Goal: Navigation & Orientation: Find specific page/section

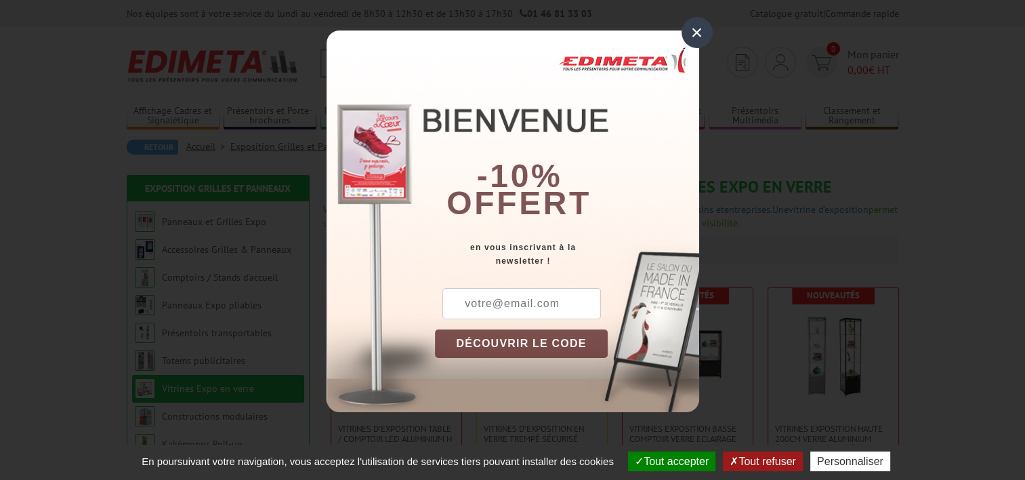
click at [695, 35] on div "×" at bounding box center [697, 32] width 31 height 31
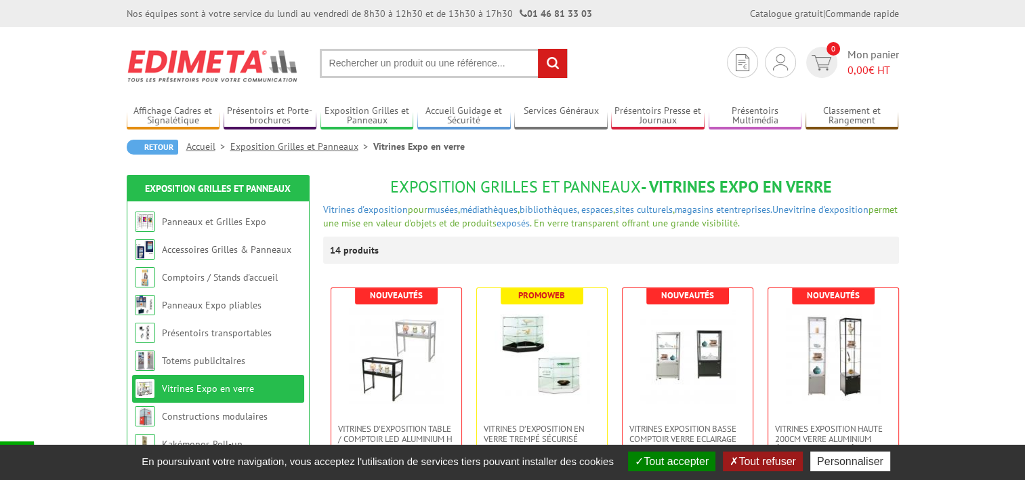
scroll to position [136, 0]
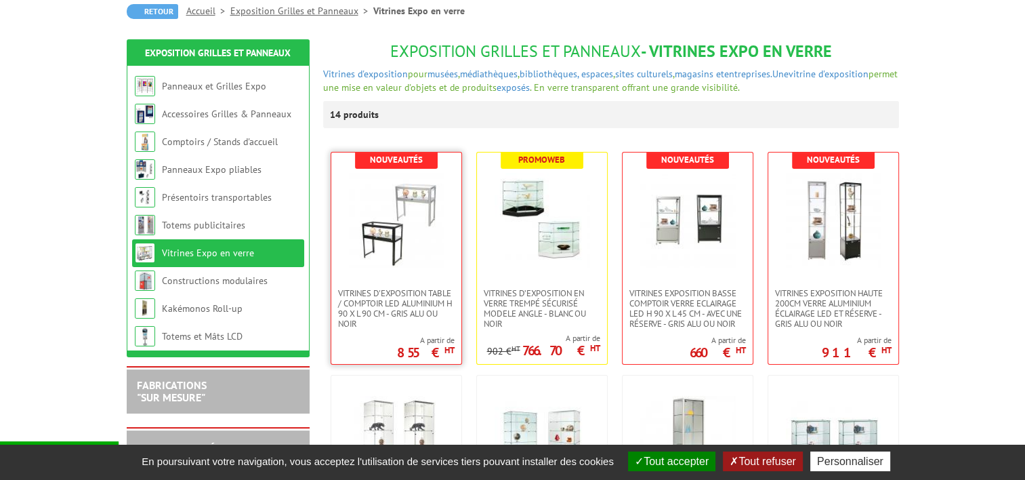
click at [396, 249] on img at bounding box center [396, 220] width 95 height 95
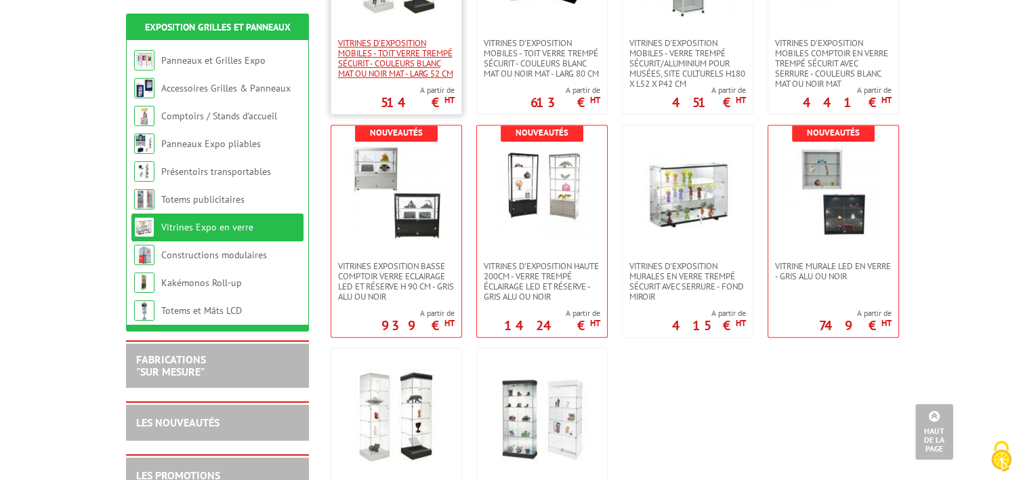
scroll to position [678, 0]
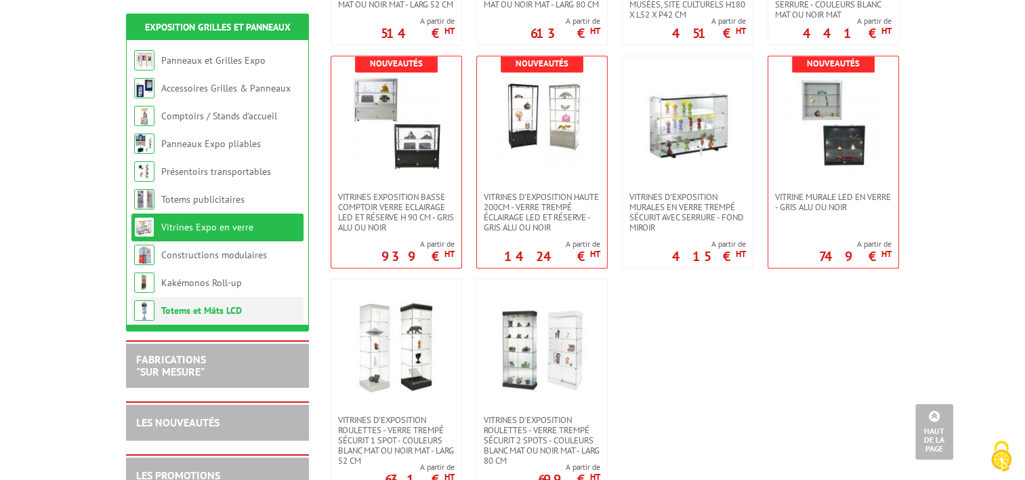
click at [249, 312] on li "Totems et Mâts LCD" at bounding box center [217, 311] width 172 height 28
click at [212, 312] on link "Totems et Mâts LCD" at bounding box center [201, 310] width 81 height 12
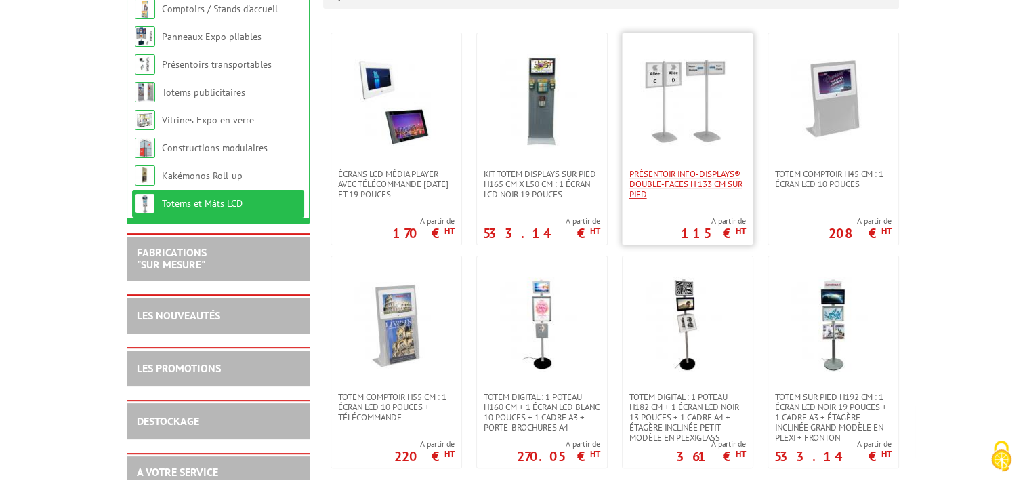
scroll to position [271, 0]
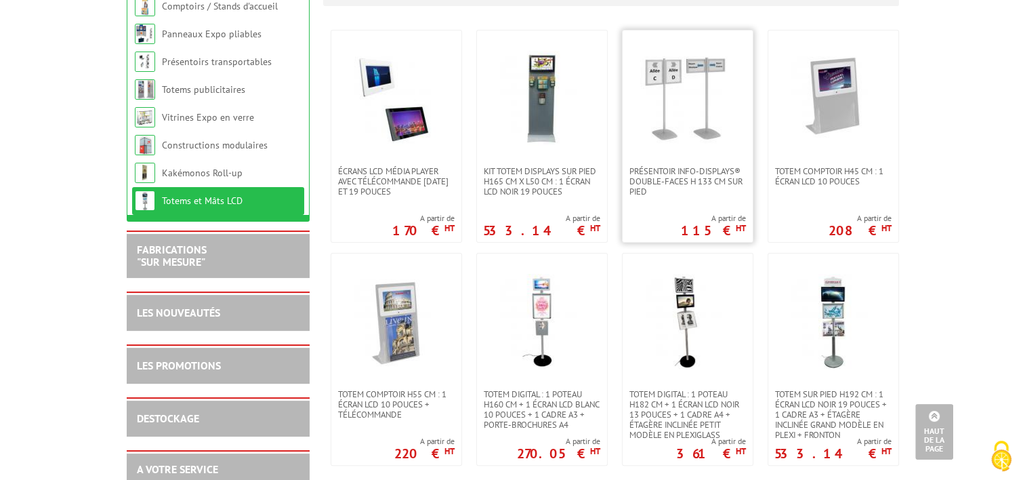
click at [689, 151] on link at bounding box center [688, 98] width 130 height 136
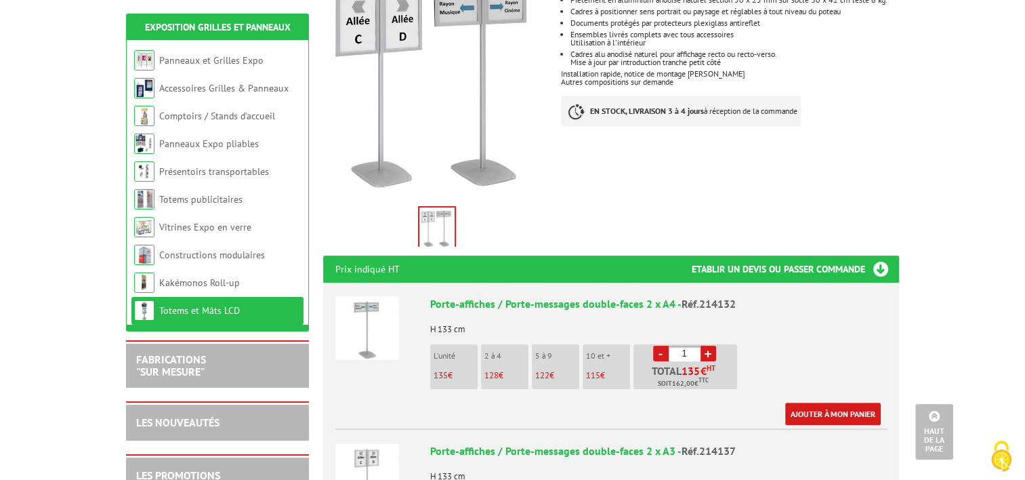
scroll to position [136, 0]
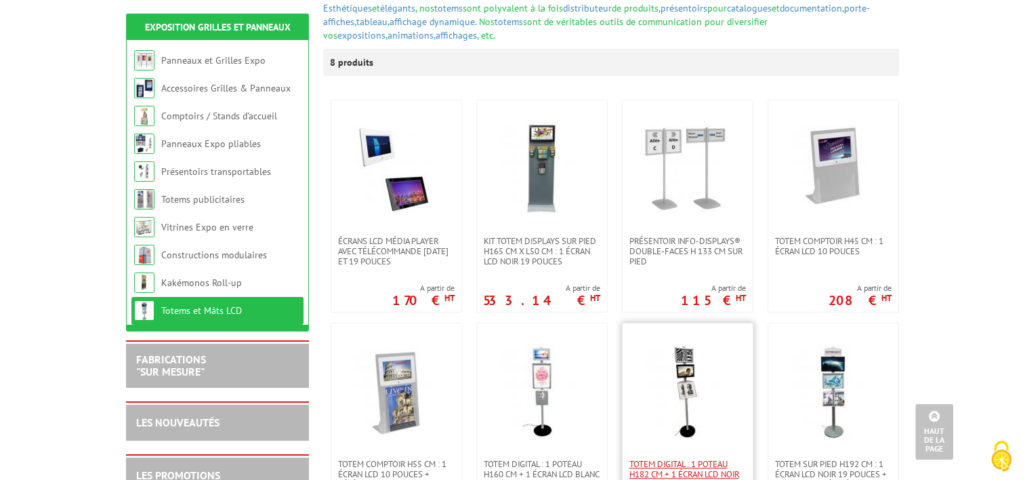
scroll to position [203, 0]
